Goal: Task Accomplishment & Management: Manage account settings

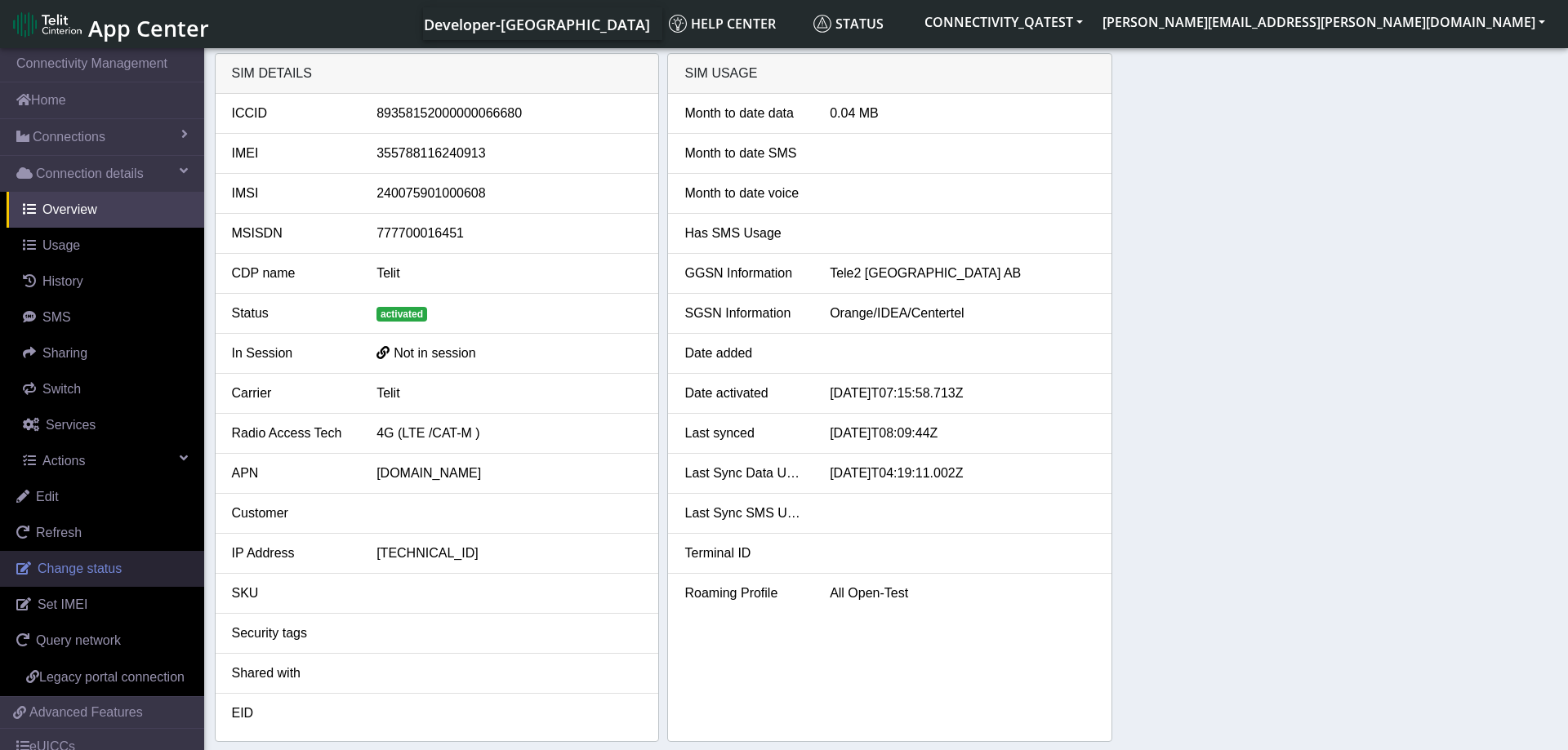
click at [124, 581] on link "Change status" at bounding box center [102, 570] width 204 height 36
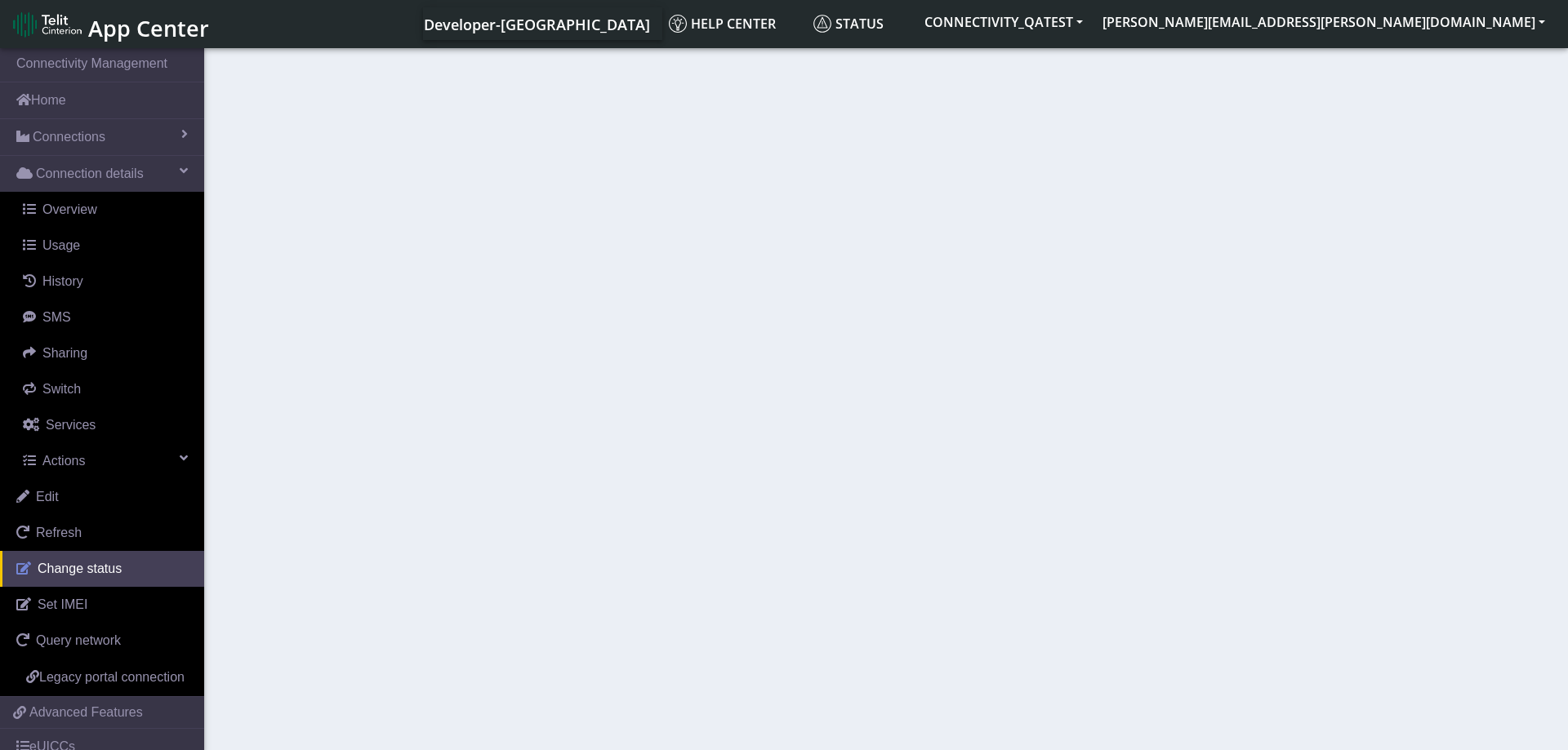
select select "blocked"
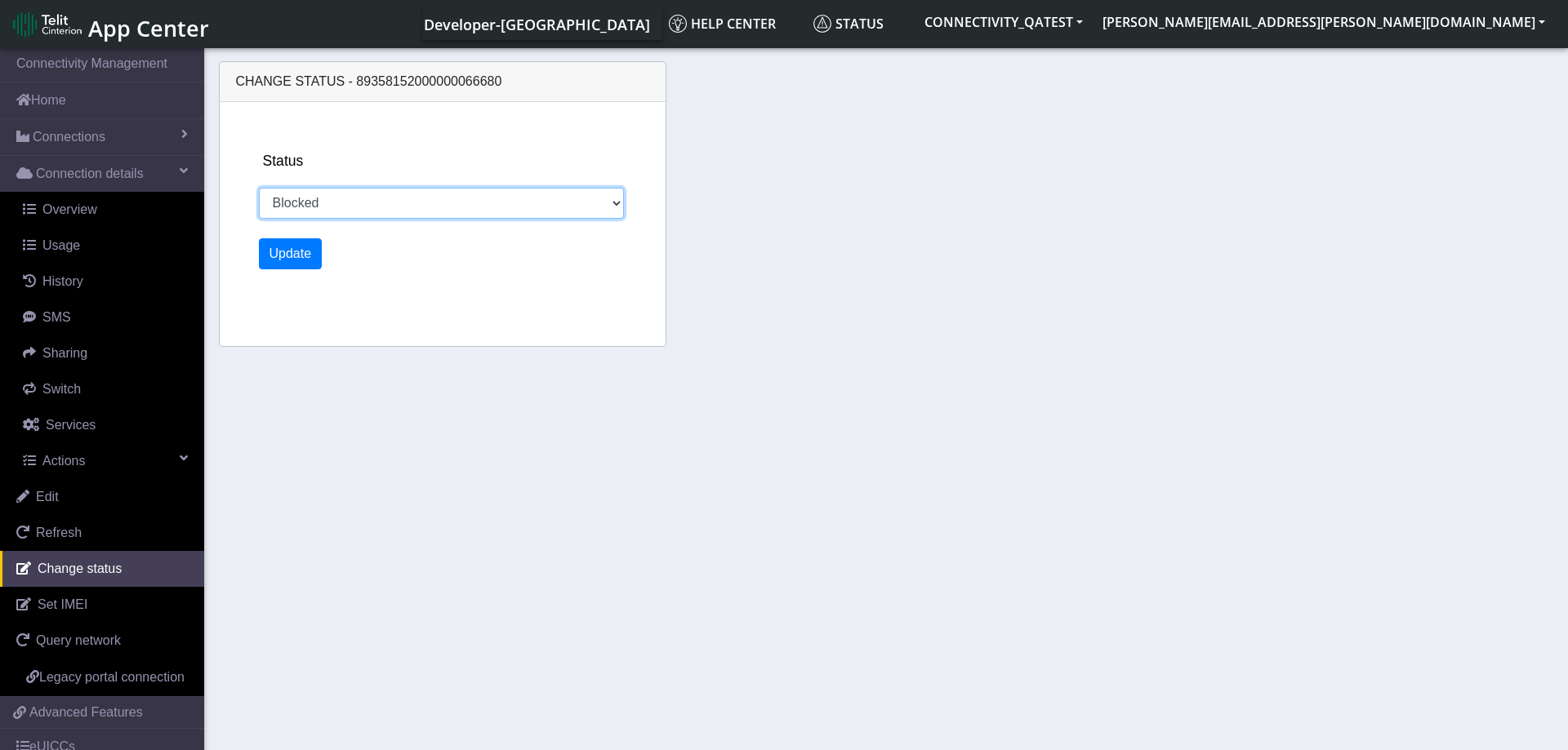
click at [259, 188] on select "Activated Deactivated Blocked" at bounding box center [442, 204] width 366 height 31
click option "Blocked" at bounding box center [0, 0] width 0 height 0
click at [294, 255] on button "Update" at bounding box center [290, 254] width 64 height 31
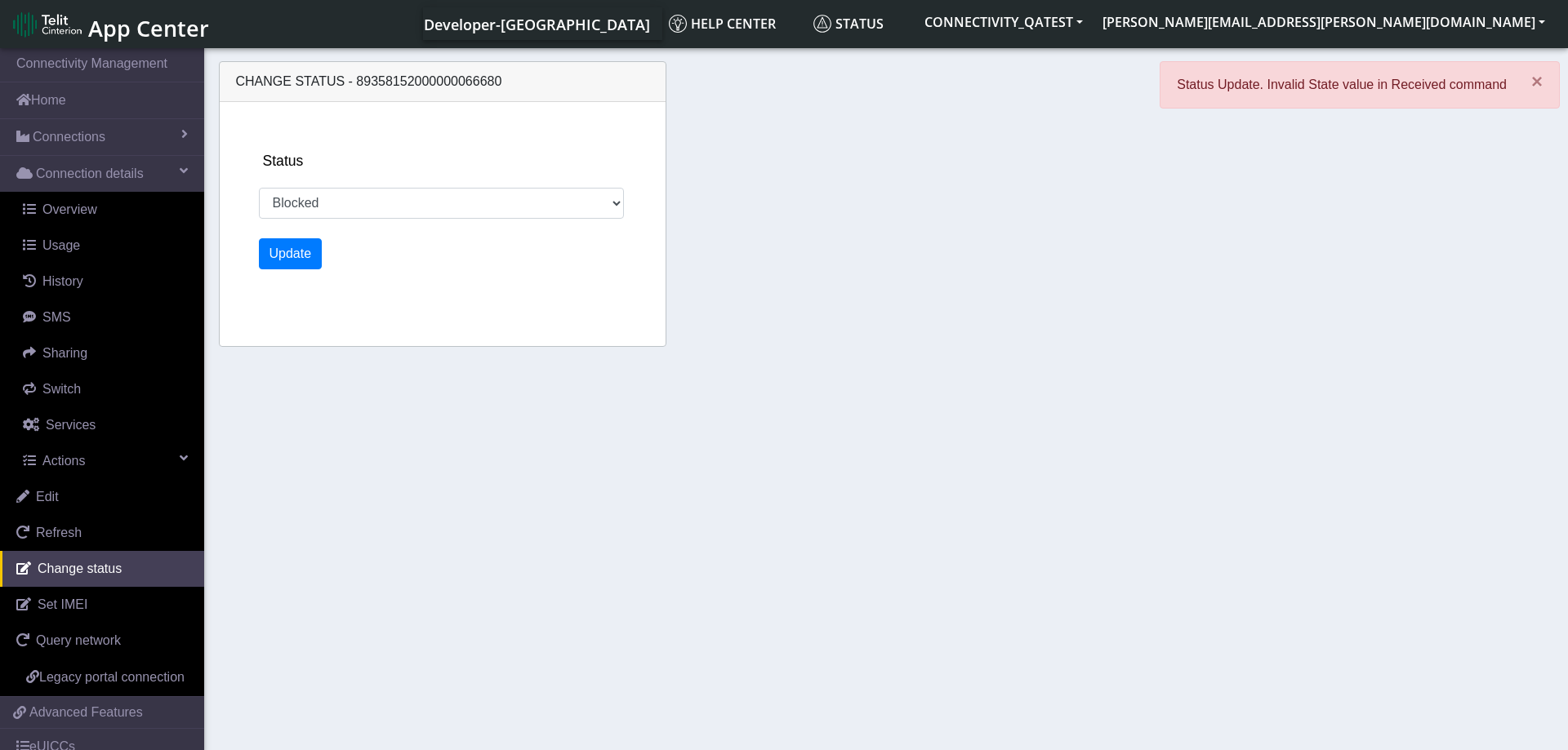
click at [827, 340] on div "Change status - 89358152000000066680 Status Activated Deactivated Blocked Update" at bounding box center [886, 206] width 1343 height 307
click at [72, 209] on span "Overview" at bounding box center [70, 210] width 55 height 14
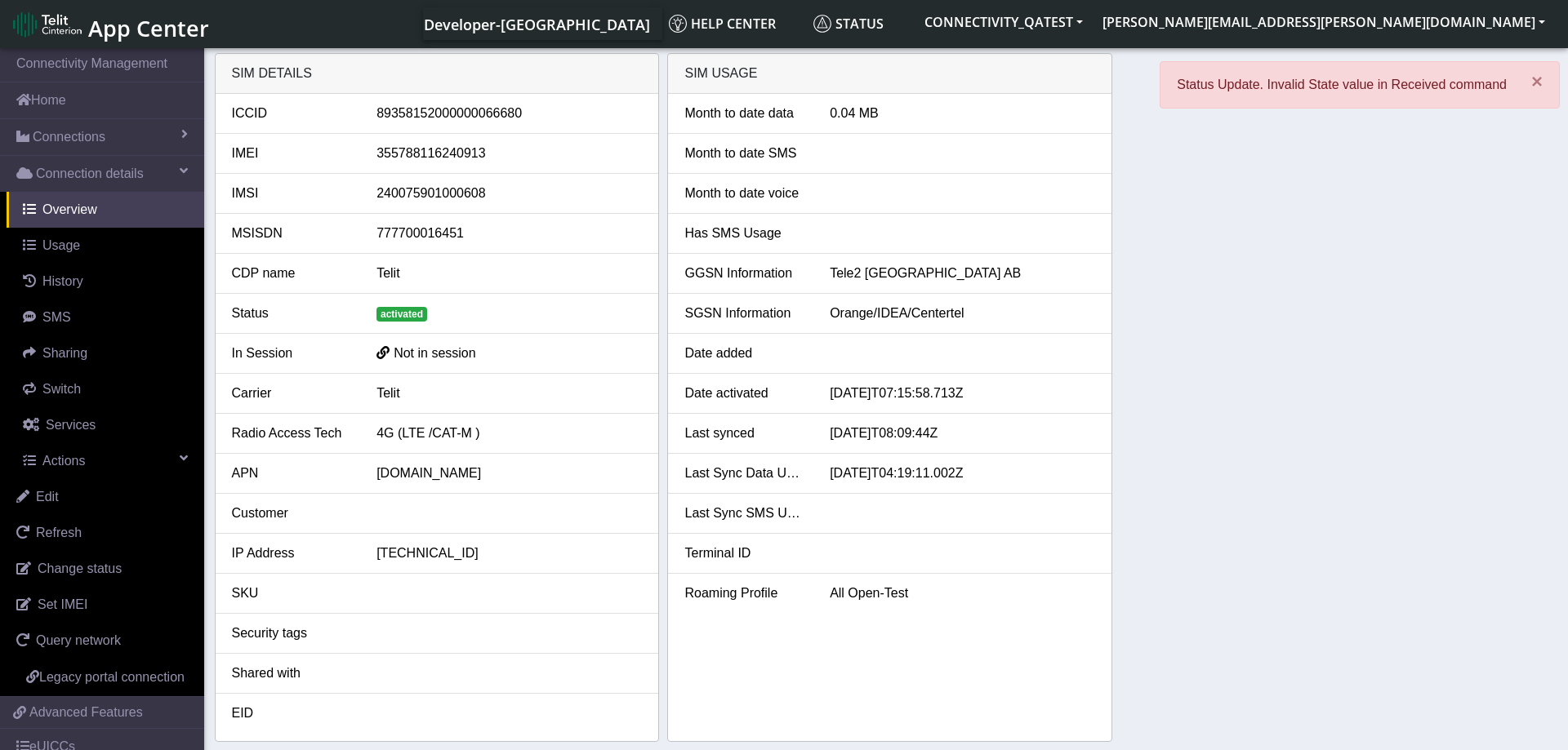
click at [1302, 400] on div "SIM details ICCID 89358152000000066680 IMEI 355788116240913 IMSI 24007590100060…" at bounding box center [886, 398] width 1343 height 689
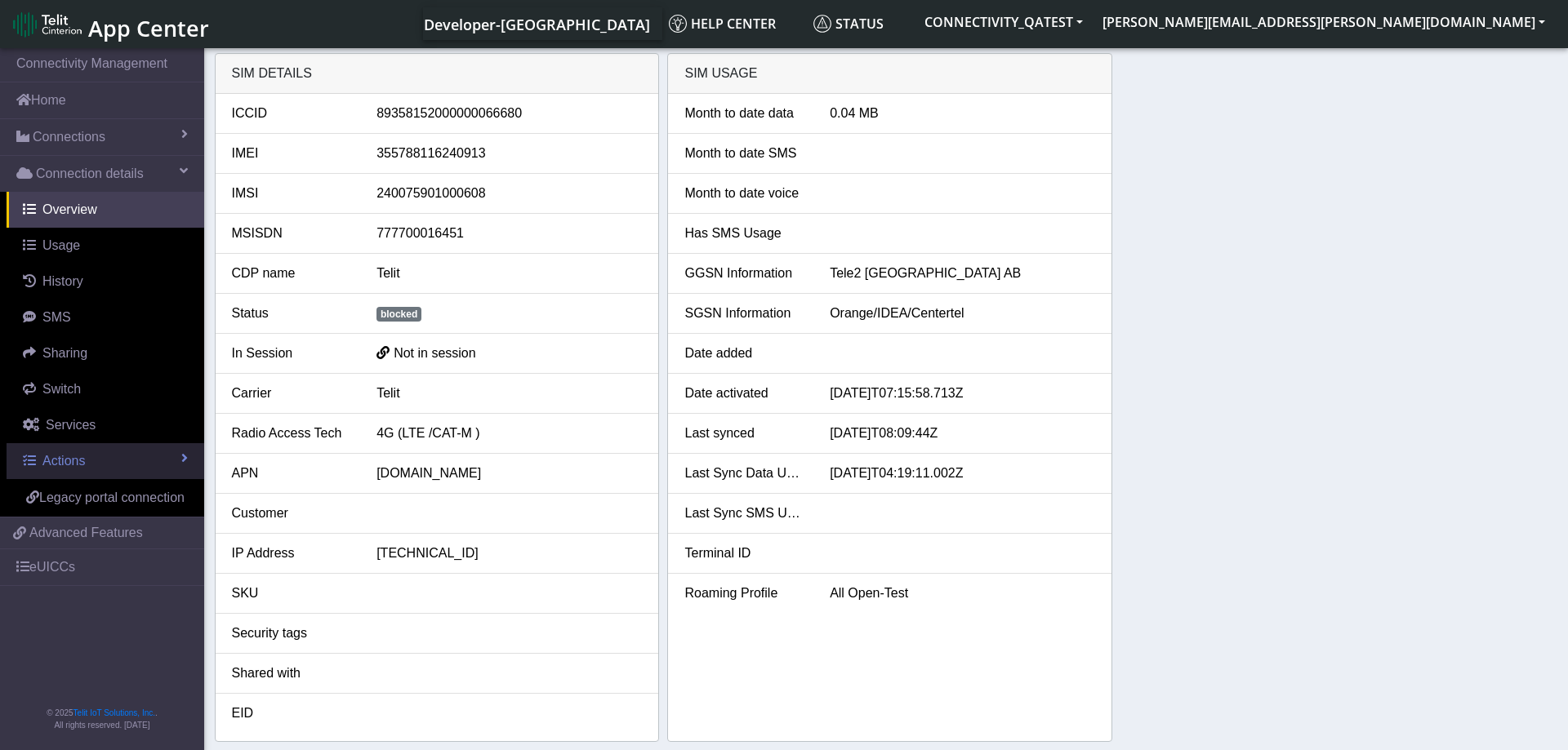
click at [137, 467] on link "Actions" at bounding box center [106, 461] width 198 height 36
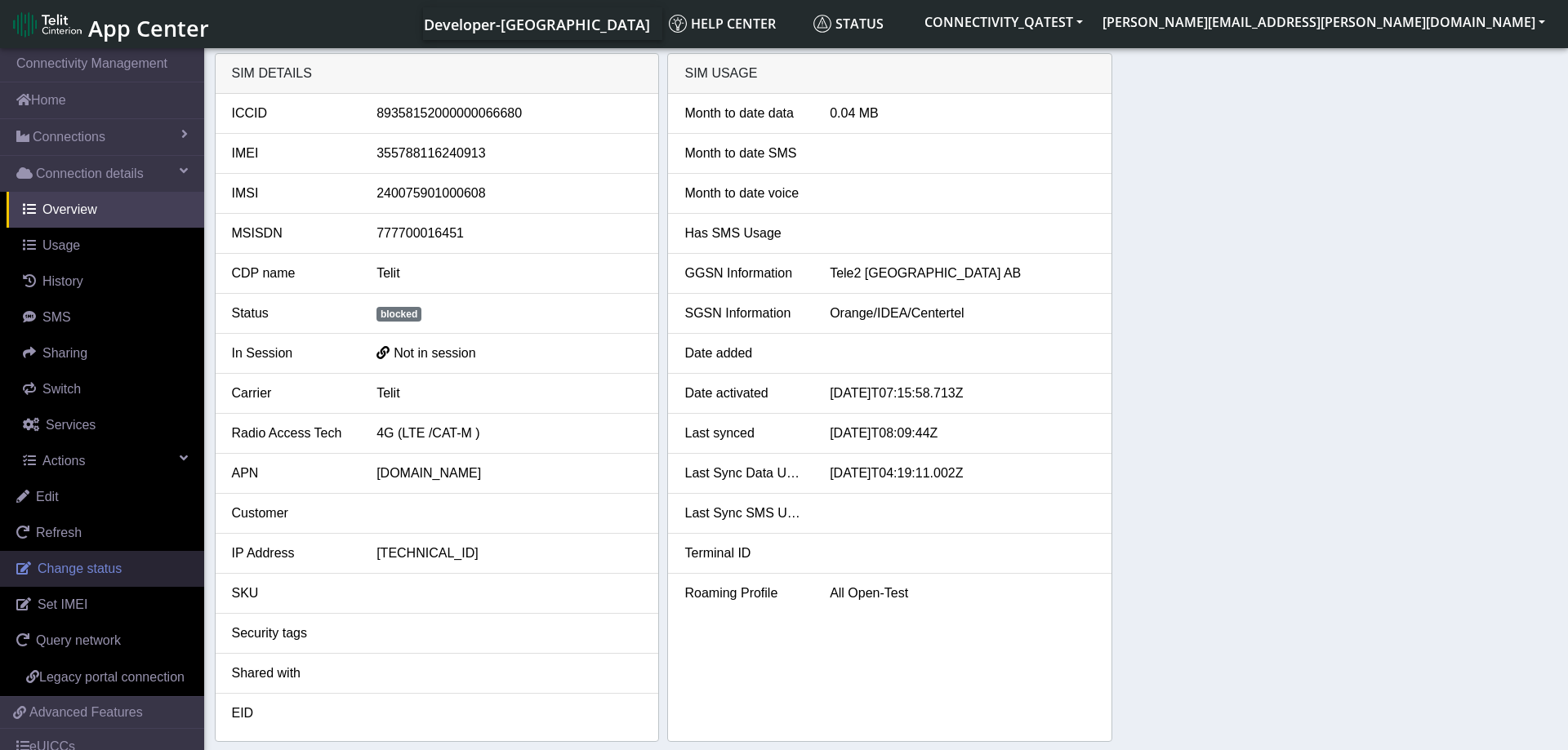
click at [98, 576] on span "Change status" at bounding box center [80, 569] width 84 height 14
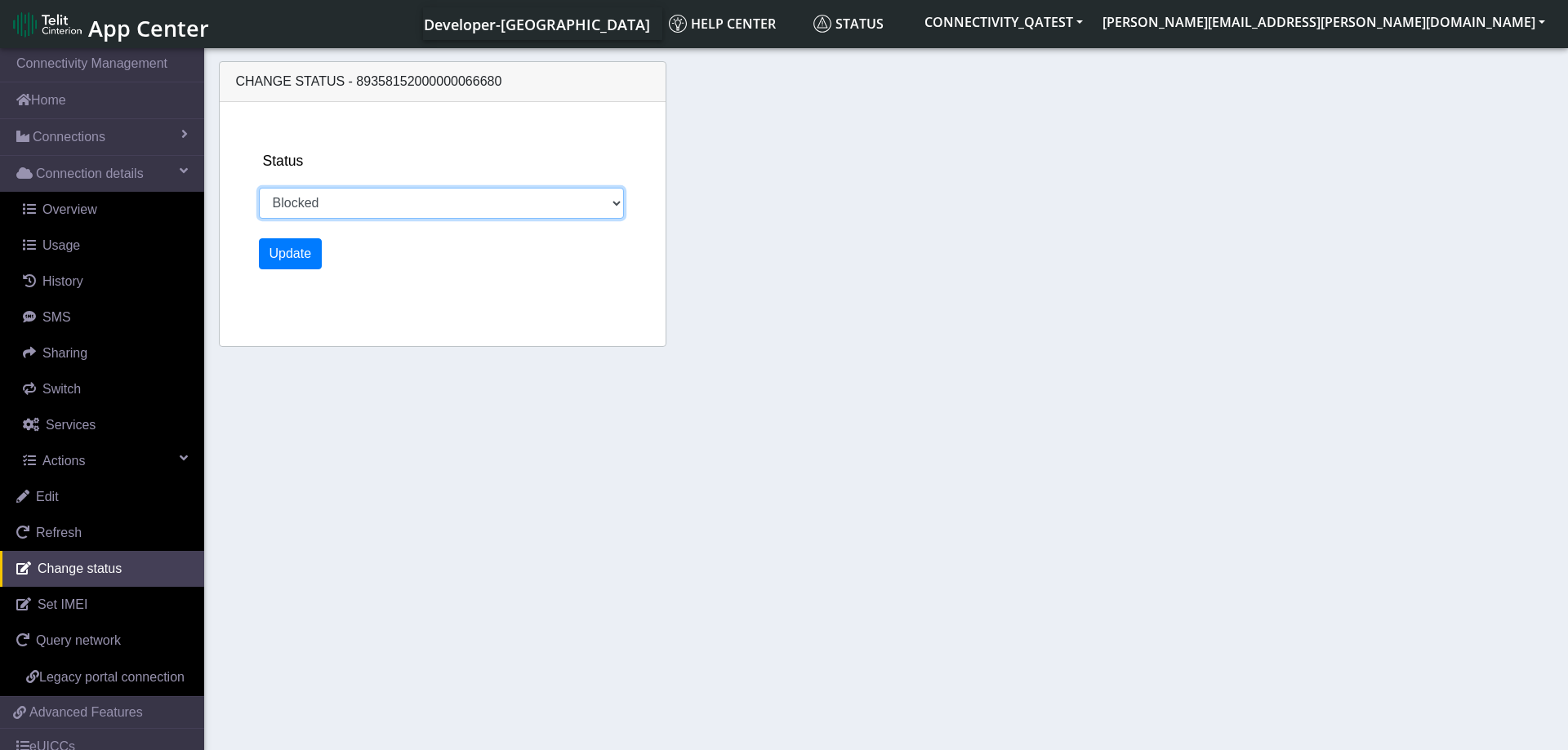
click at [259, 188] on select "Activated Deactivated Blocked" at bounding box center [442, 204] width 366 height 31
select select "activated"
click option "Activated" at bounding box center [0, 0] width 0 height 0
click at [295, 257] on button "Update" at bounding box center [290, 254] width 64 height 31
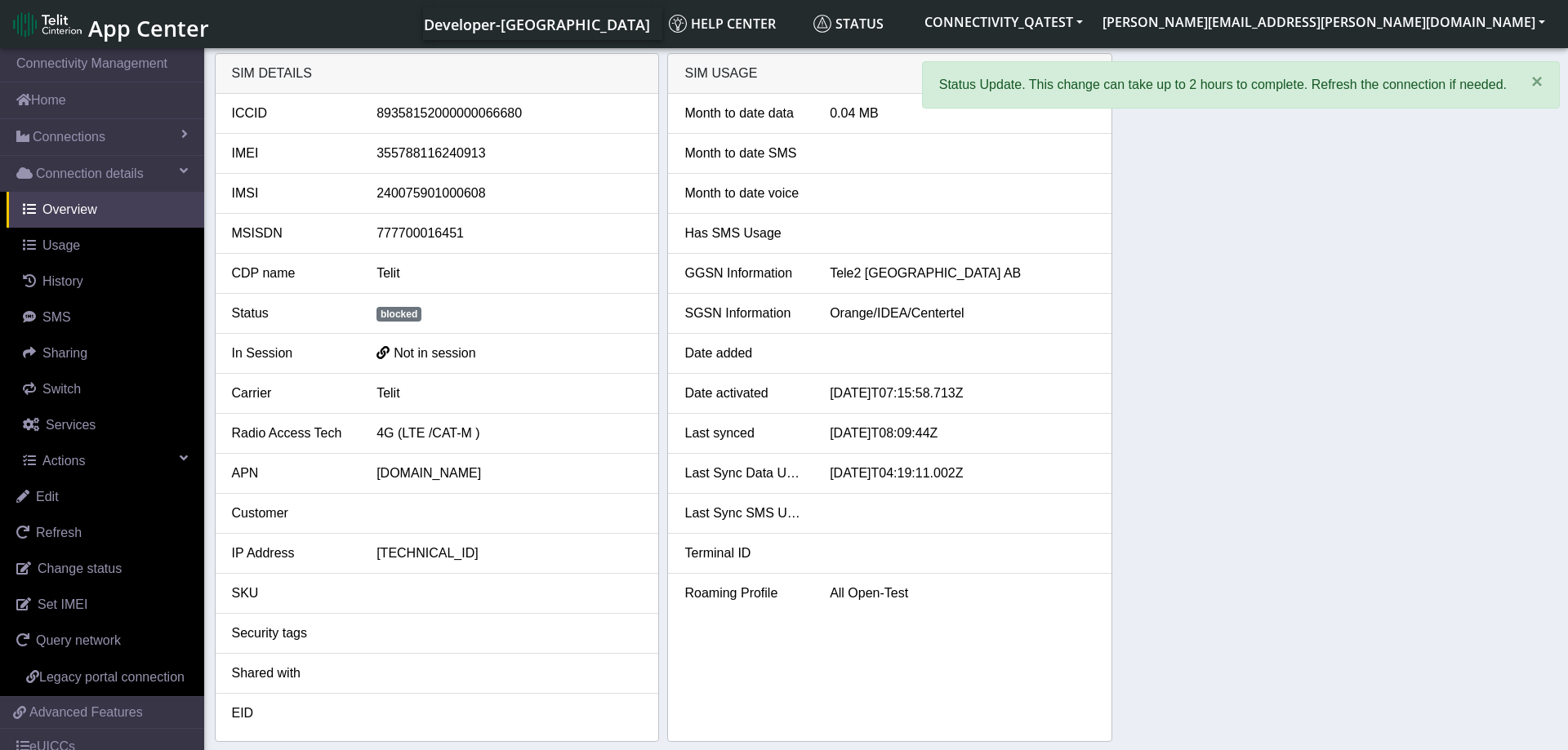
click at [1277, 416] on div "SIM details ICCID 89358152000000066680 IMEI 355788116240913 IMSI 24007590100060…" at bounding box center [886, 398] width 1343 height 689
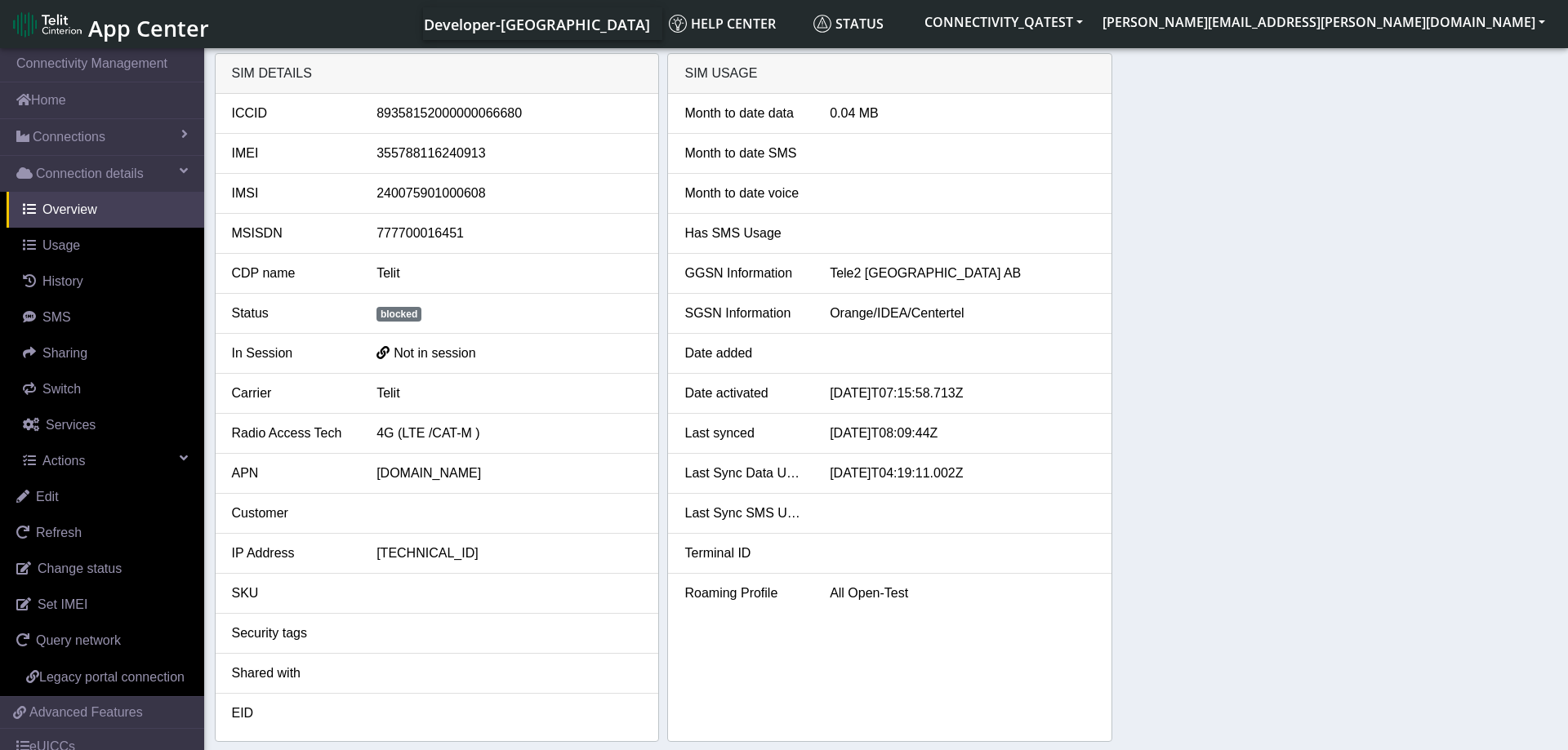
click at [1396, 524] on div "SIM details ICCID 89358152000000066680 IMEI 355788116240913 IMSI 24007590100060…" at bounding box center [886, 398] width 1343 height 689
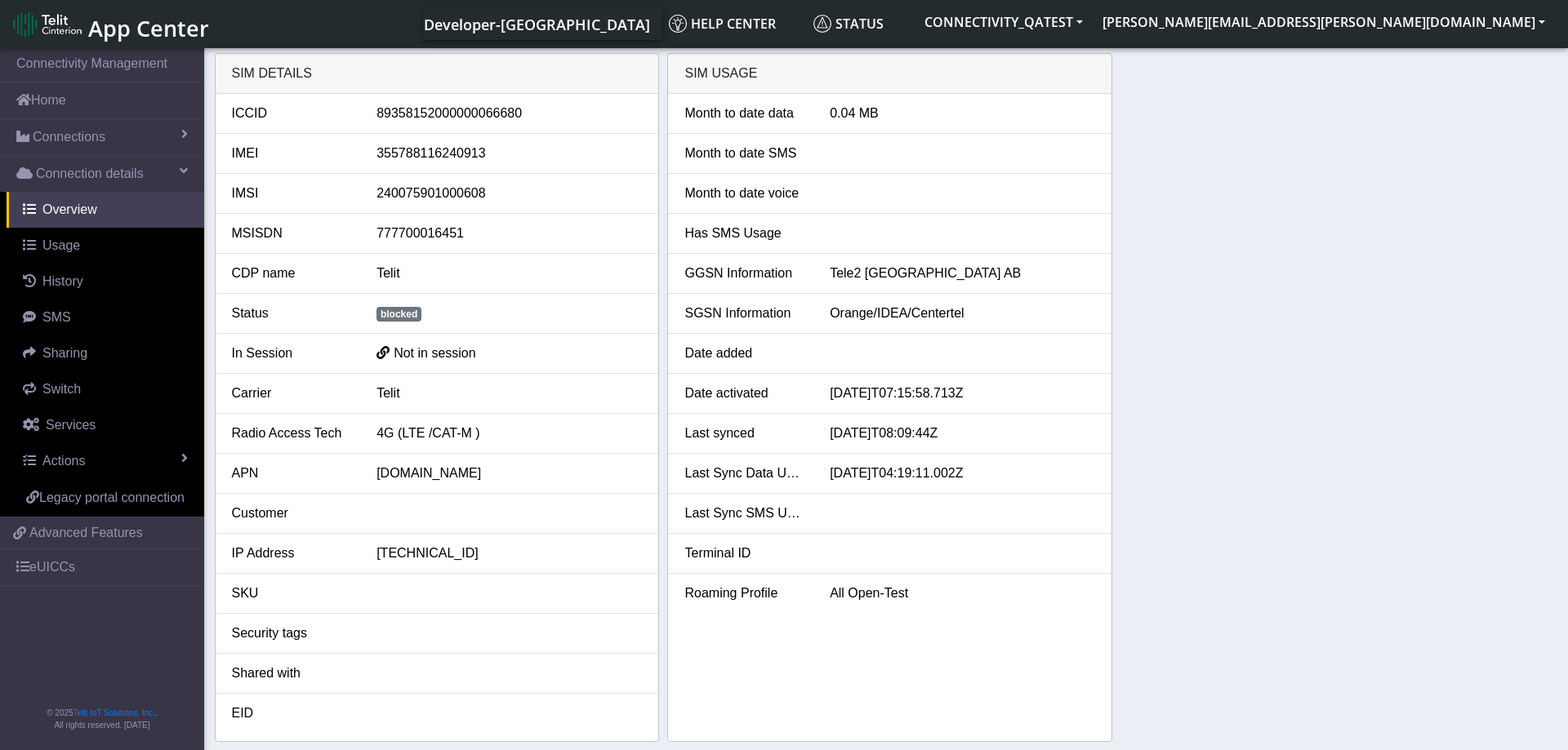
click at [1168, 381] on div "SIM details ICCID 89358152000000066680 IMEI 355788116240913 IMSI 24007590100060…" at bounding box center [886, 398] width 1343 height 689
click at [1275, 416] on div "SIM details ICCID 89358152000000066680 IMEI 355788116240913 IMSI 24007590100060…" at bounding box center [886, 398] width 1343 height 689
